Goal: Information Seeking & Learning: Learn about a topic

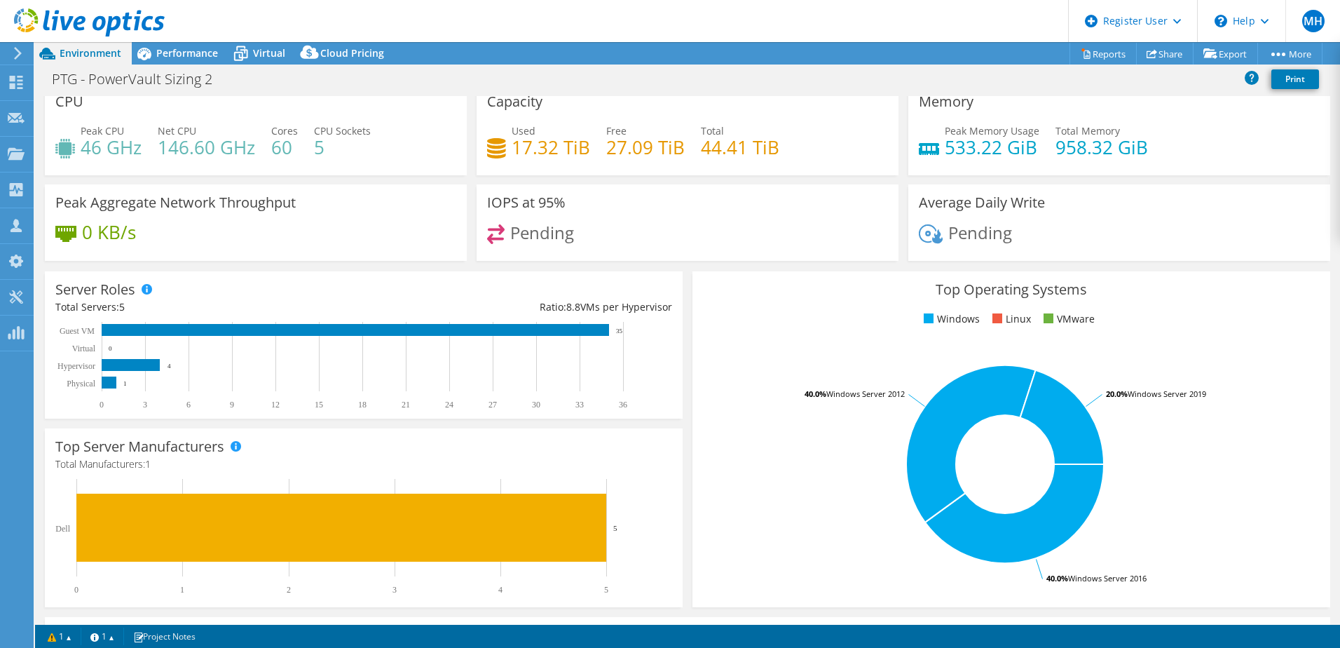
scroll to position [8, 0]
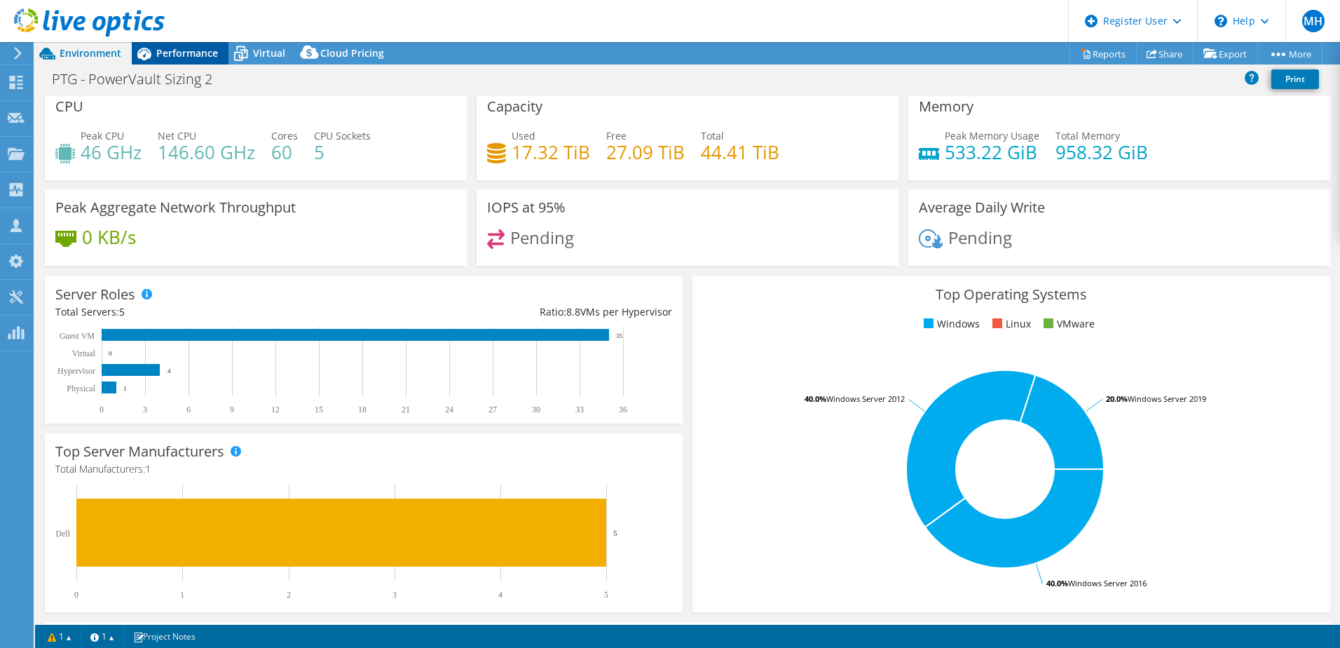
click at [200, 60] on div "Performance" at bounding box center [180, 53] width 97 height 22
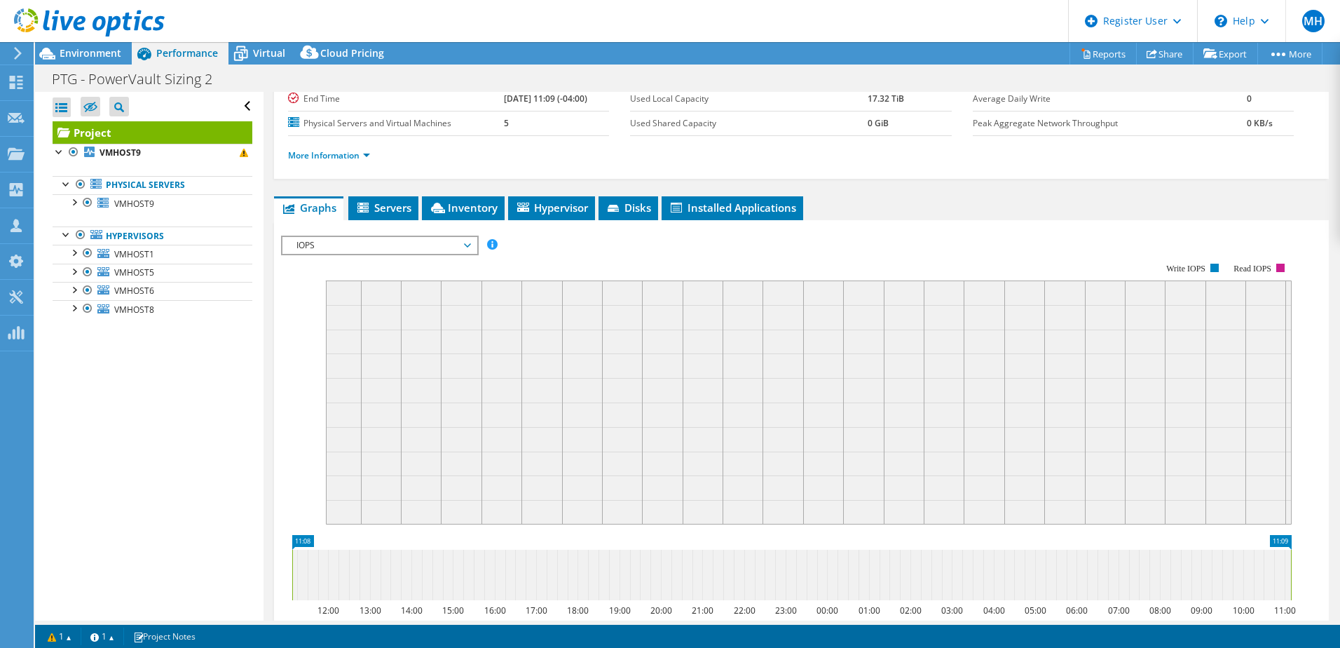
scroll to position [0, 0]
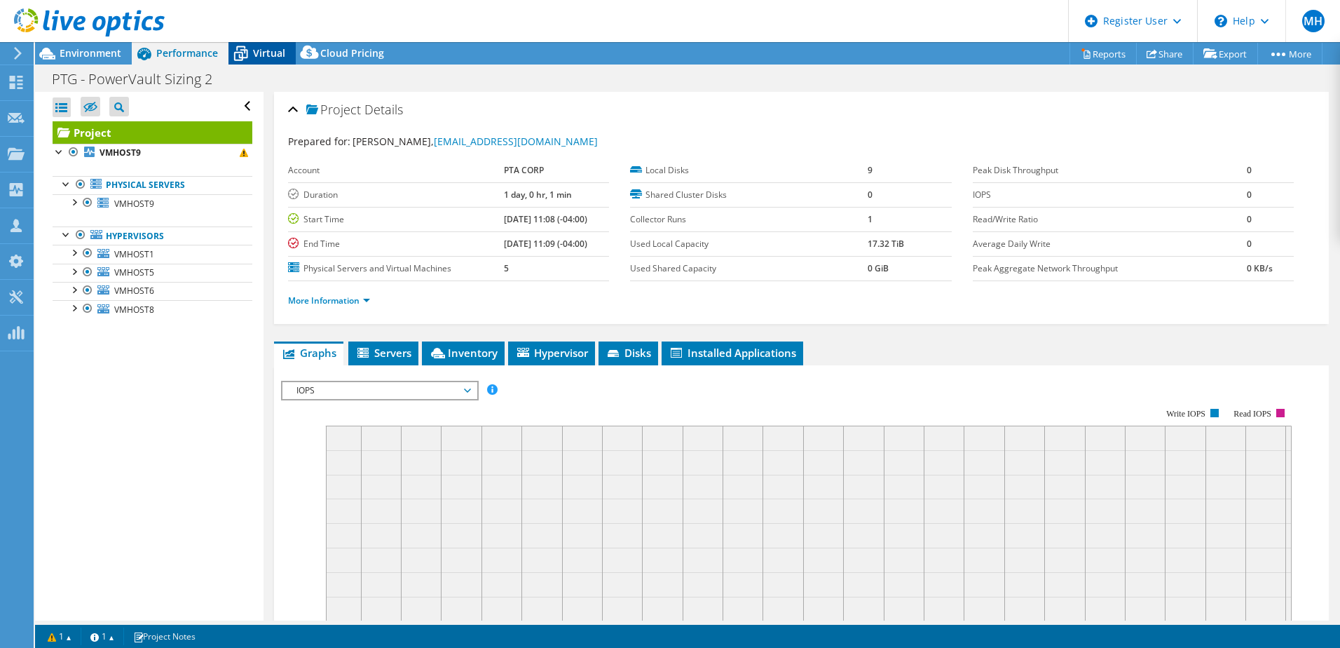
click at [253, 57] on span "Virtual" at bounding box center [269, 52] width 32 height 13
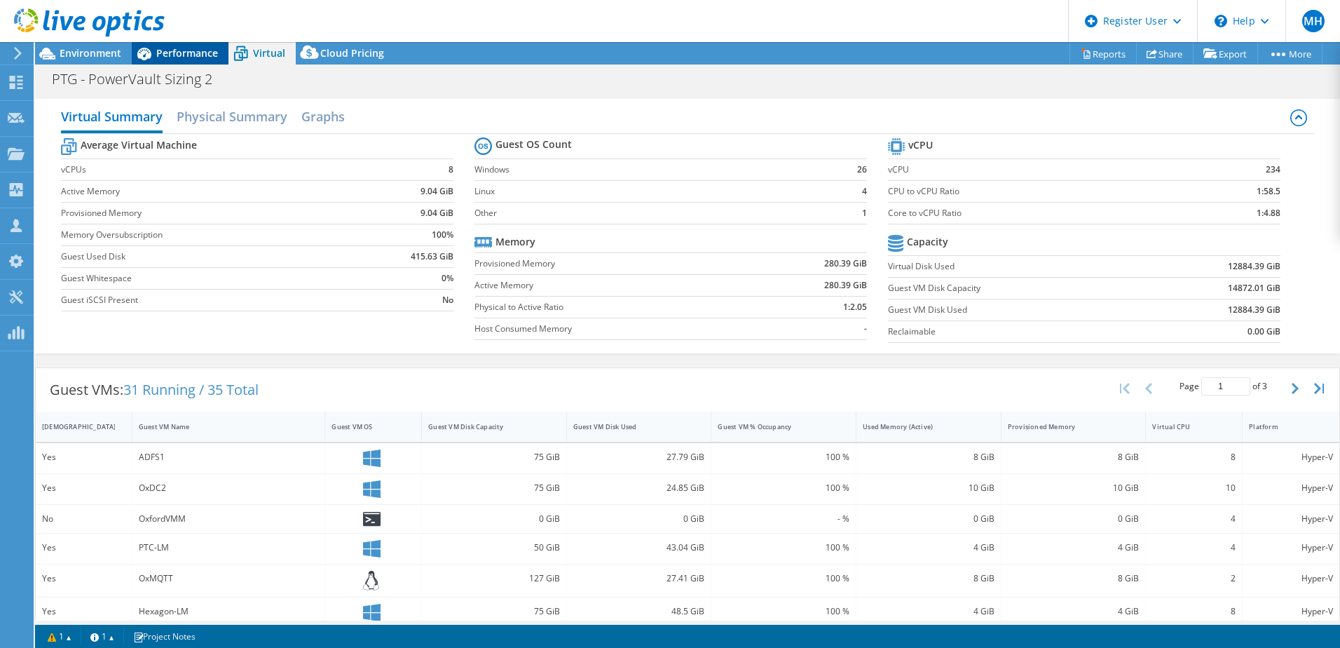
click at [179, 55] on span "Performance" at bounding box center [187, 52] width 62 height 13
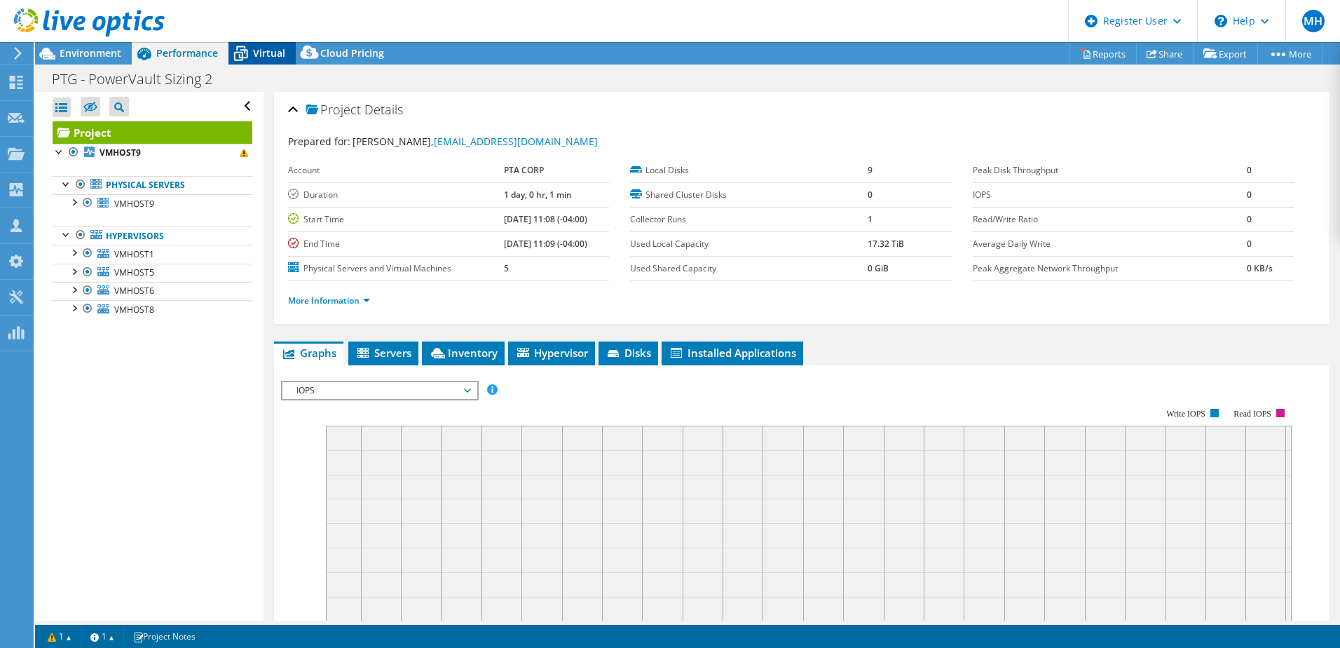
click at [250, 50] on icon at bounding box center [241, 53] width 25 height 25
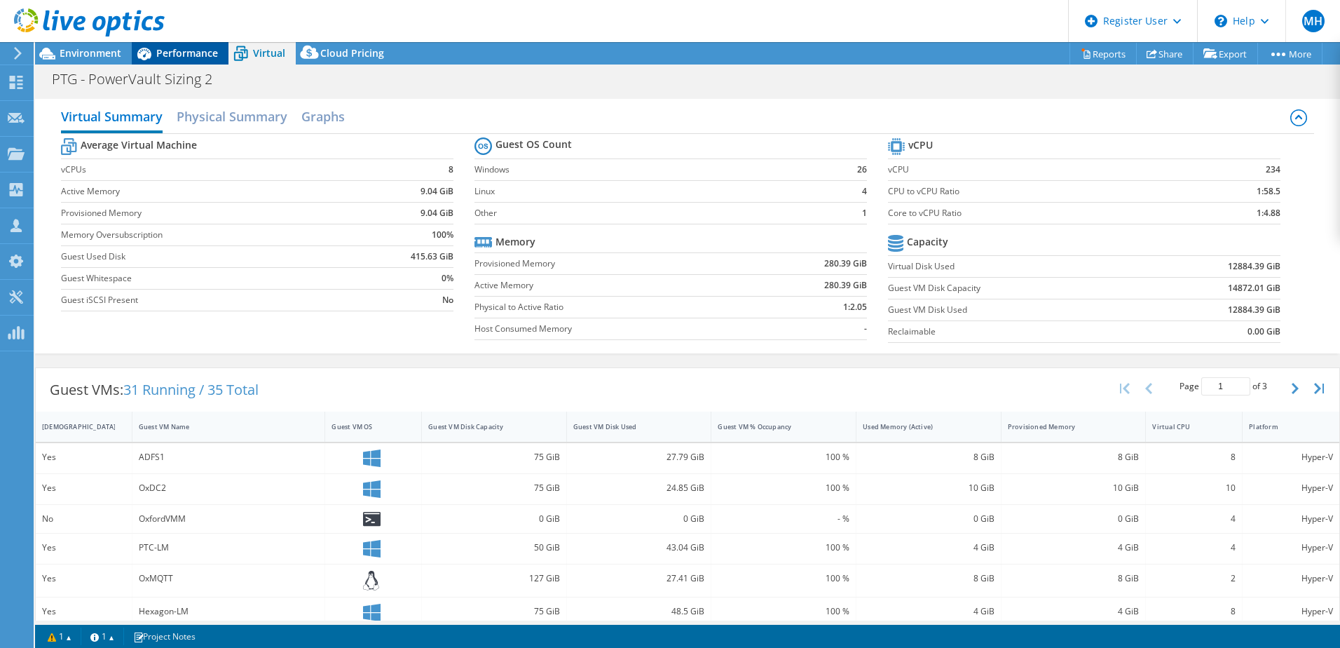
click at [196, 50] on span "Performance" at bounding box center [187, 52] width 62 height 13
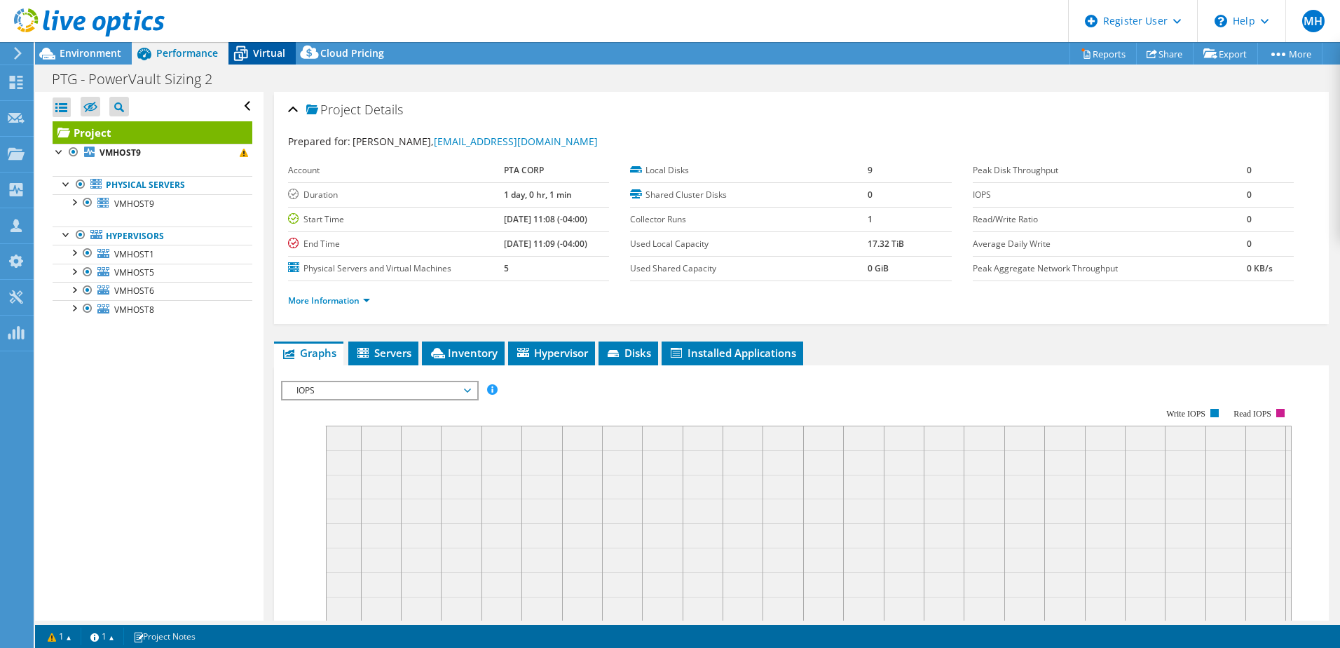
click at [265, 53] on span "Virtual" at bounding box center [269, 52] width 32 height 13
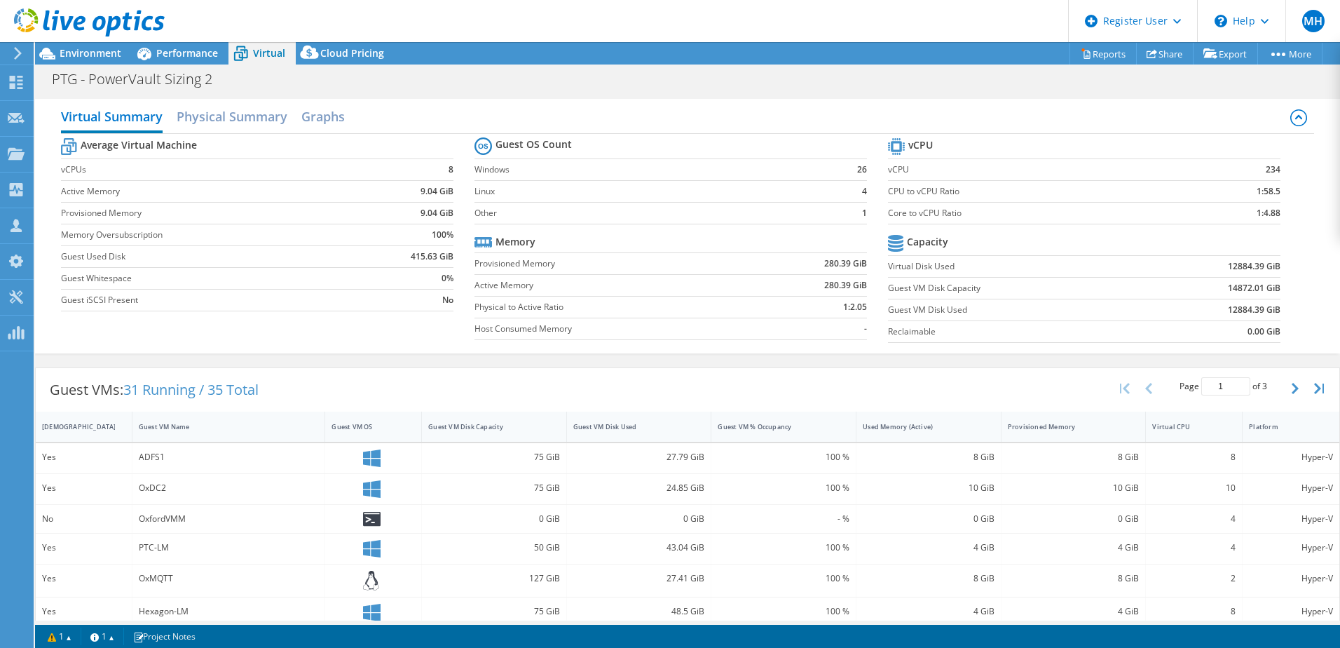
click at [300, 116] on div "Virtual Summary Physical Summary Graphs" at bounding box center [687, 118] width 1253 height 32
click at [287, 116] on h2 "Physical Summary" at bounding box center [232, 117] width 111 height 31
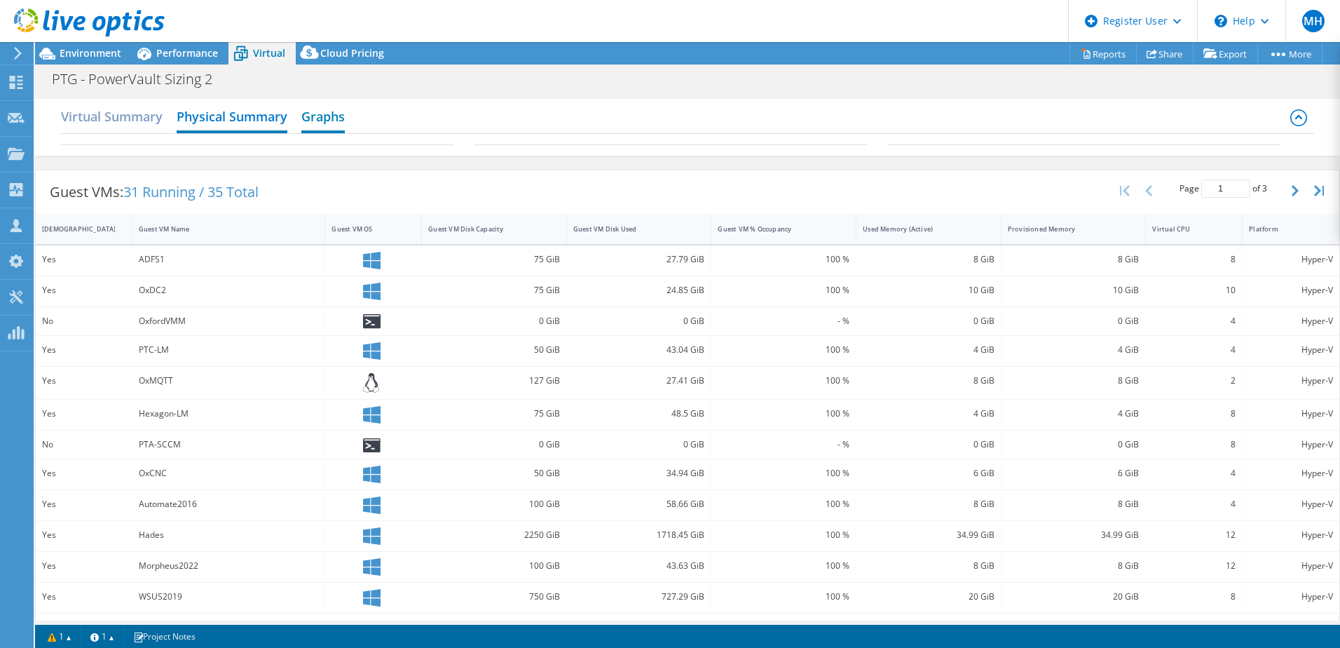
click at [318, 117] on h2 "Graphs" at bounding box center [322, 117] width 43 height 31
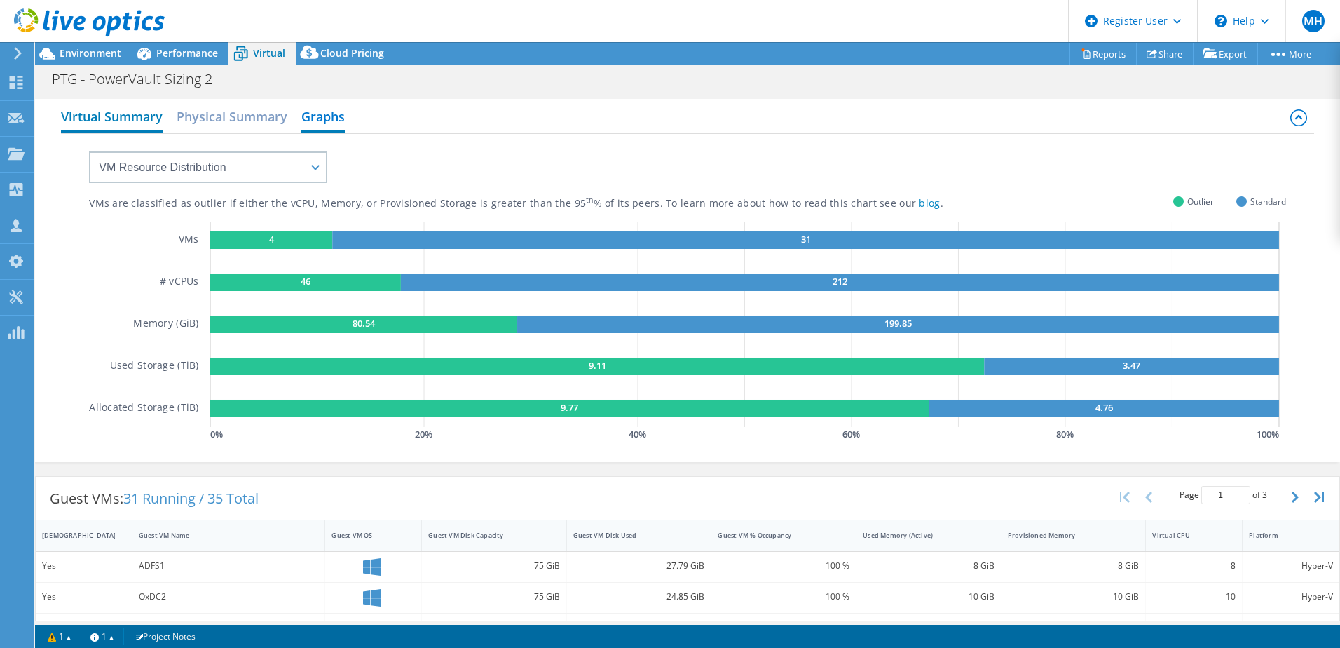
click at [150, 123] on h2 "Virtual Summary" at bounding box center [112, 117] width 102 height 31
